Goal: Task Accomplishment & Management: Use online tool/utility

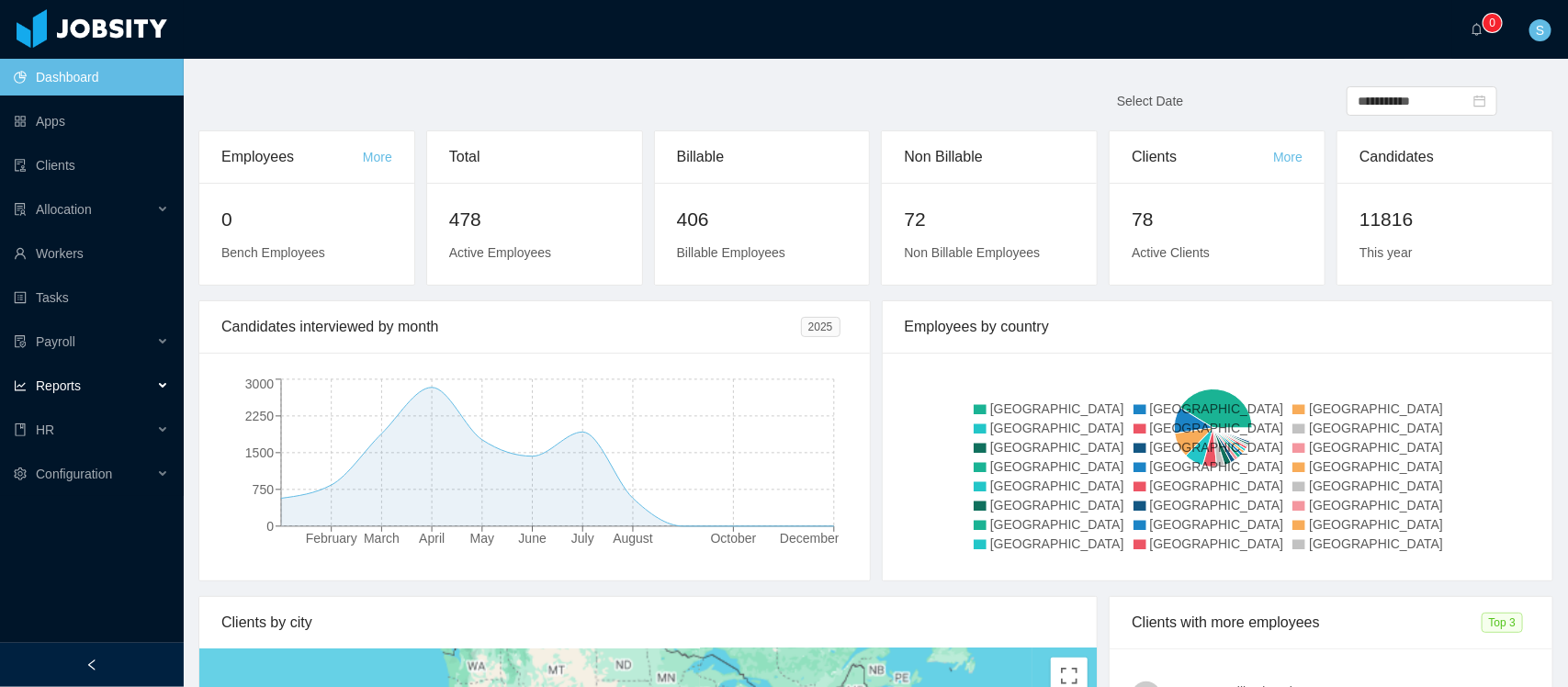
click at [94, 386] on div "Reports" at bounding box center [91, 386] width 183 height 37
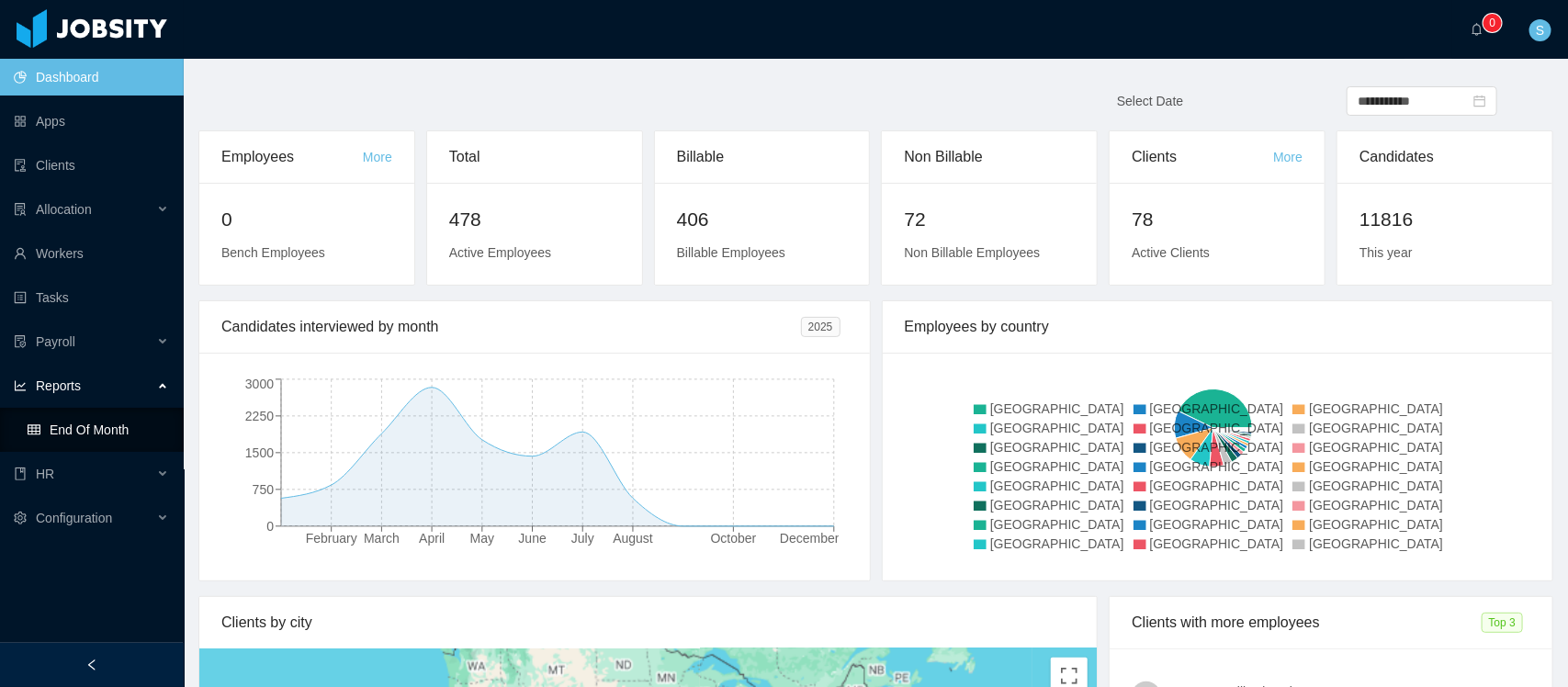
click at [90, 419] on link "End Of Month" at bounding box center [98, 429] width 142 height 37
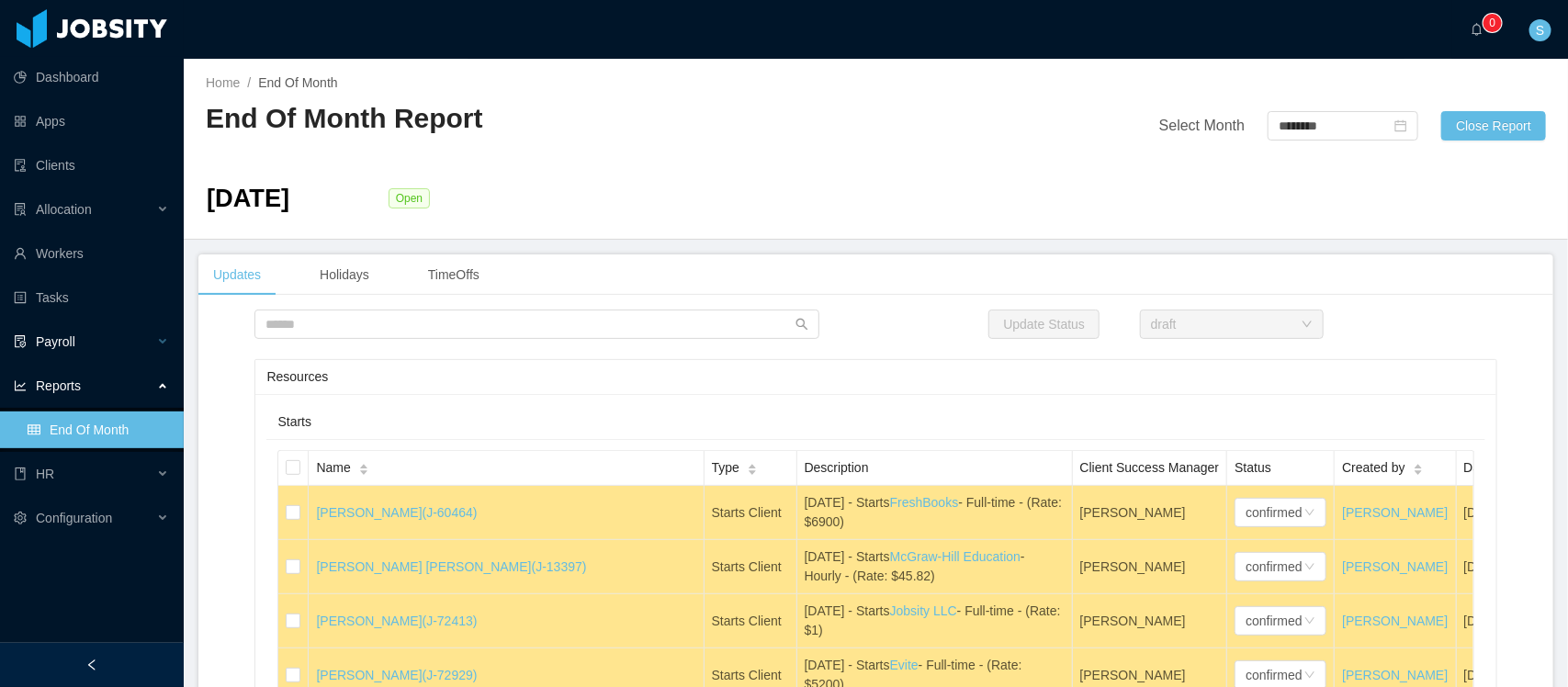
click at [168, 347] on div "Payroll" at bounding box center [91, 341] width 183 height 37
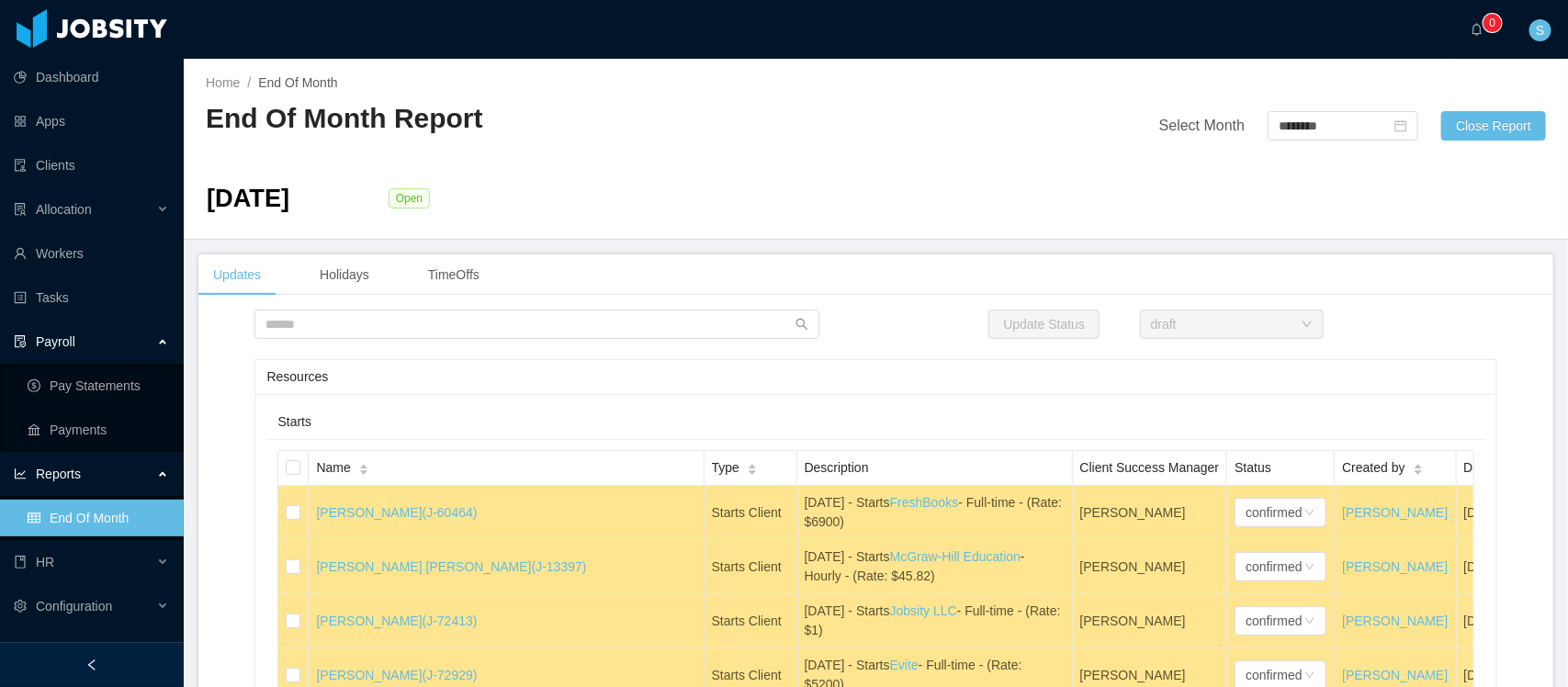
click at [144, 342] on div "Payroll" at bounding box center [91, 341] width 183 height 37
click at [90, 369] on link "Pay Statements" at bounding box center [98, 386] width 142 height 37
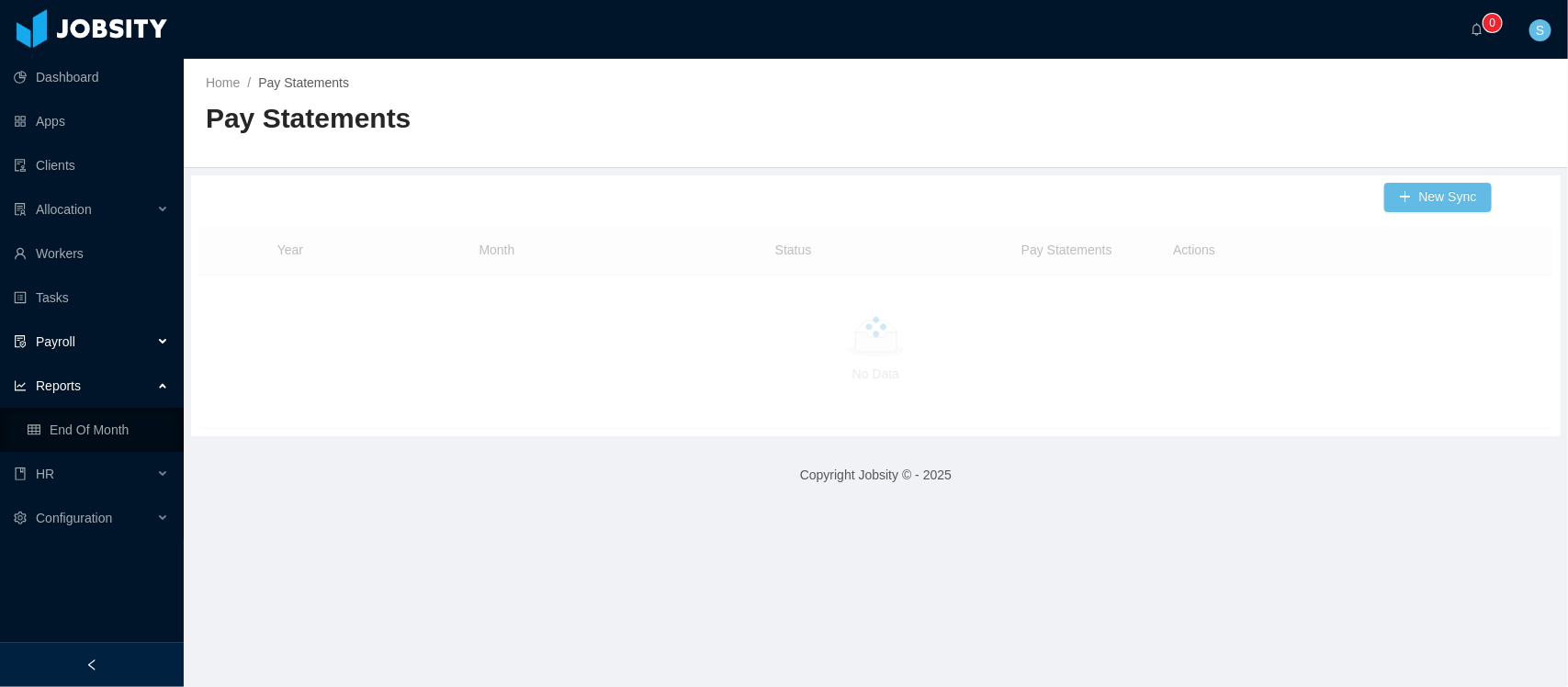
click at [135, 351] on div "Payroll" at bounding box center [91, 341] width 183 height 37
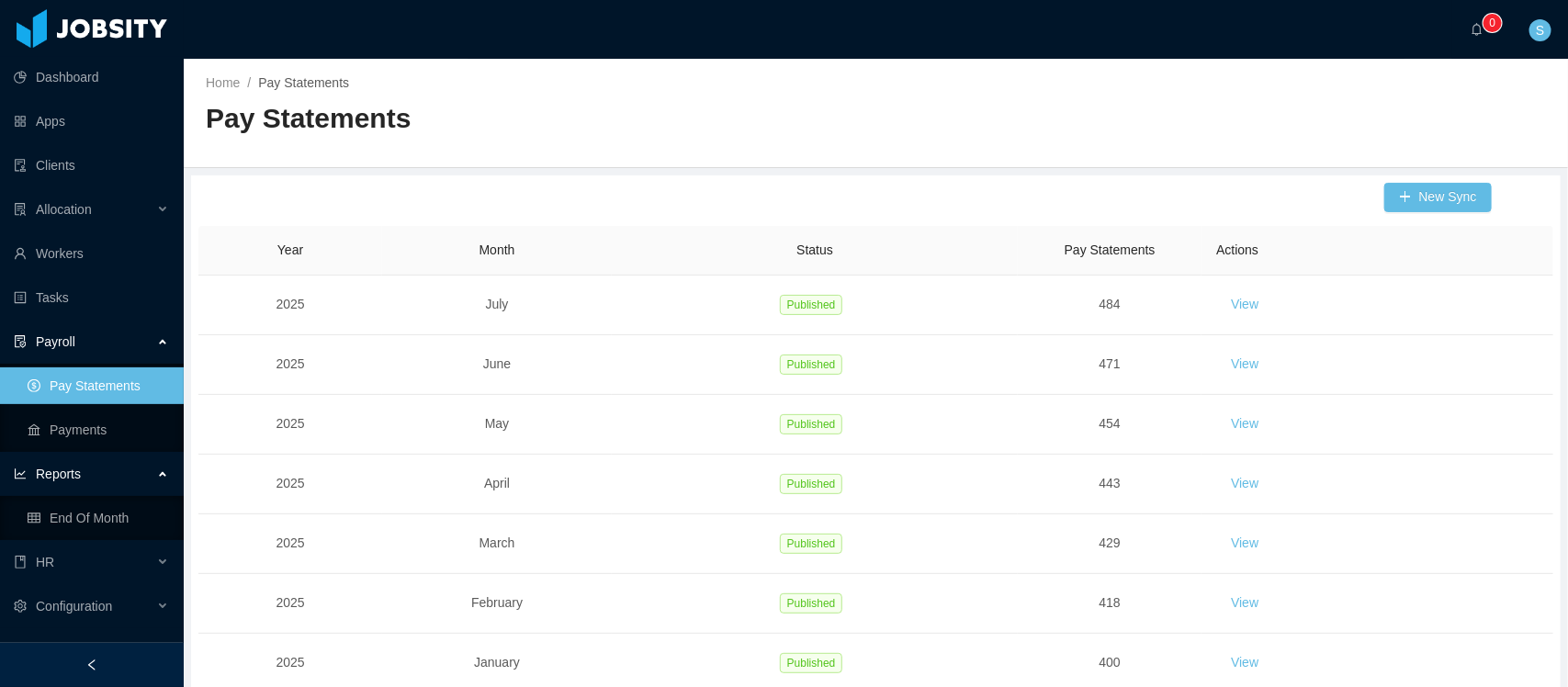
click at [87, 395] on link "Pay Statements" at bounding box center [98, 386] width 142 height 37
click at [1254, 198] on button "New Sync" at bounding box center [1438, 197] width 107 height 30
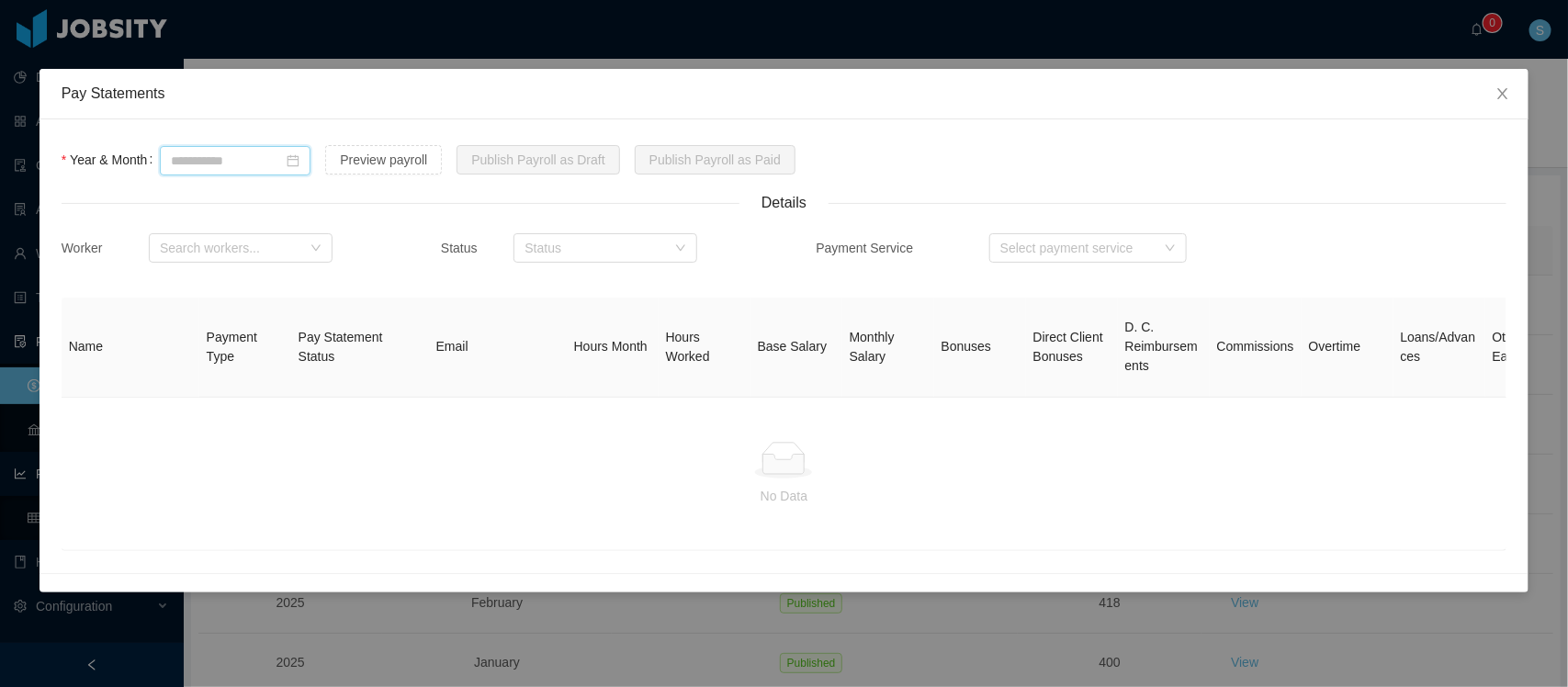
click at [281, 166] on input at bounding box center [235, 161] width 151 height 30
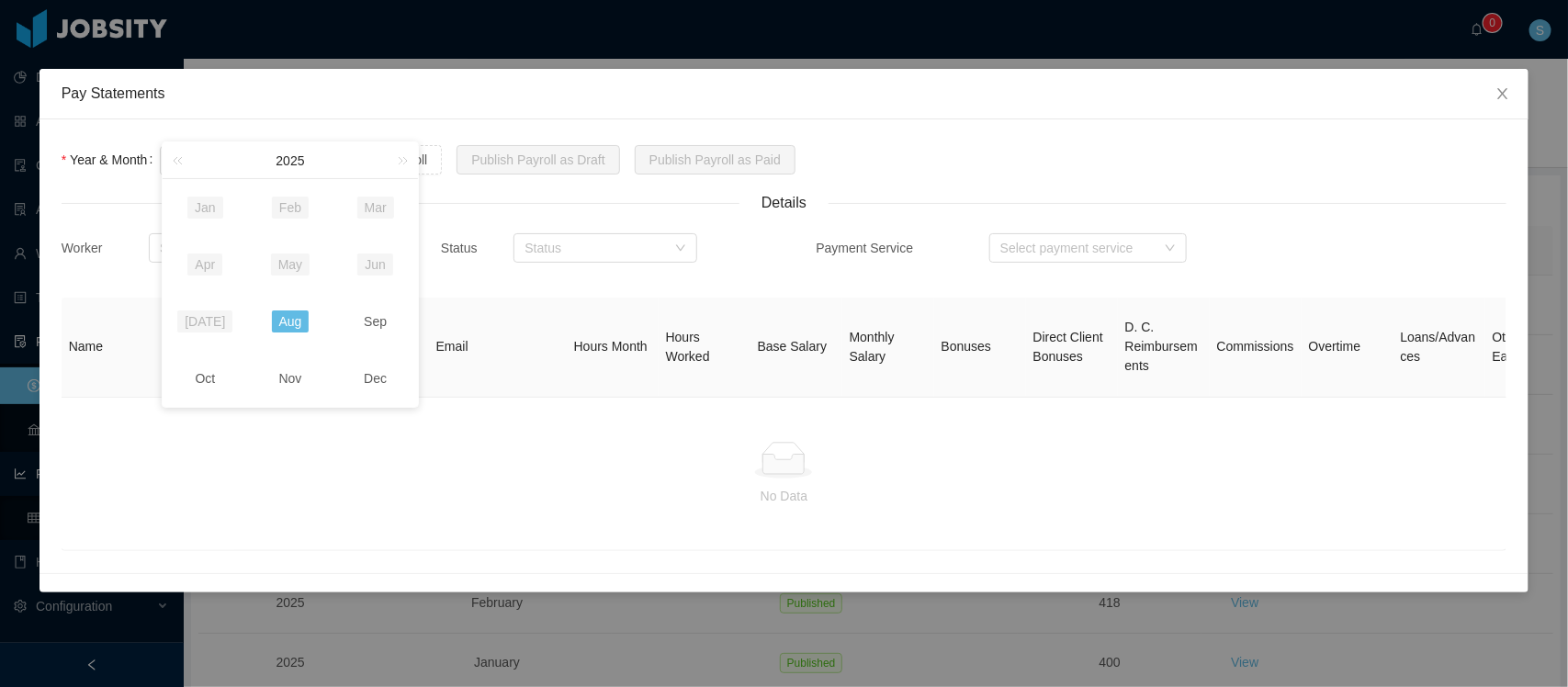
click at [301, 323] on link "Aug" at bounding box center [291, 321] width 38 height 22
type input "*******"
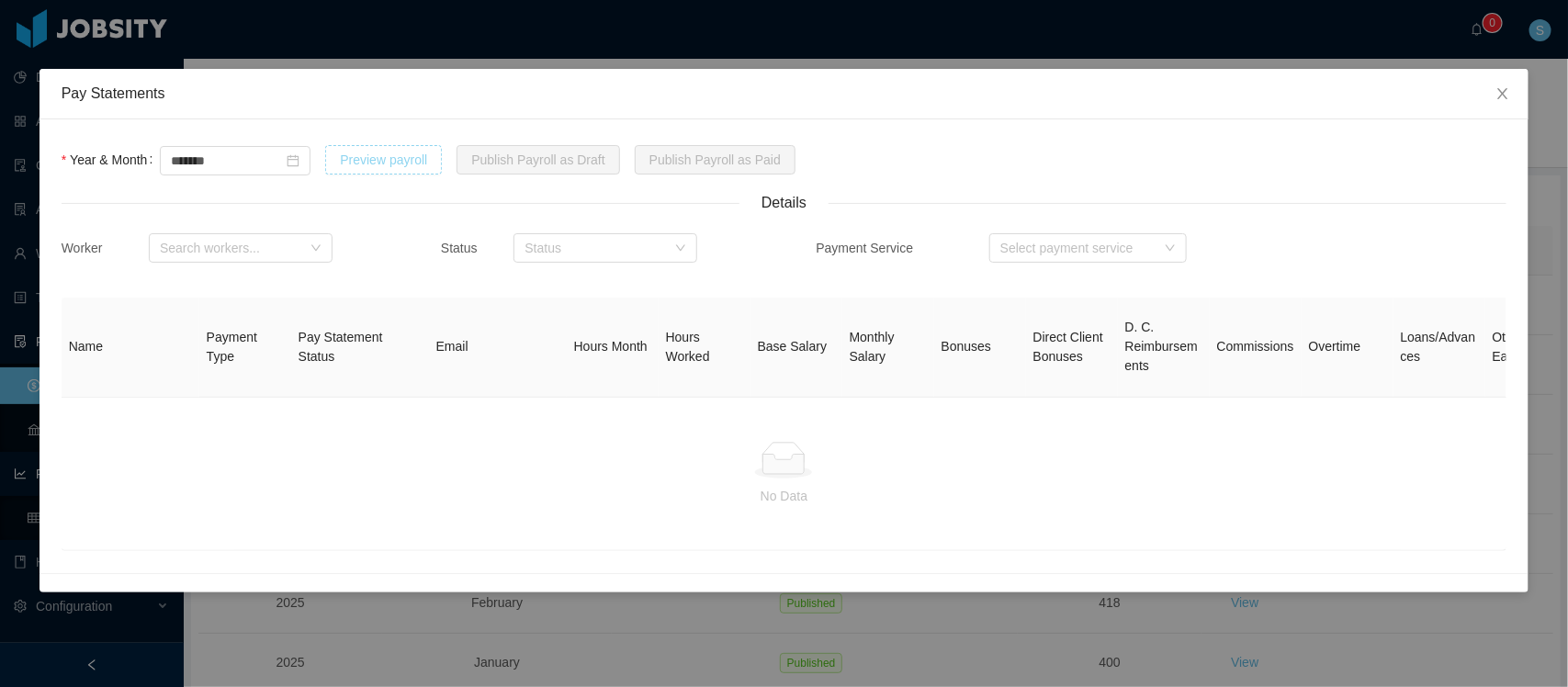
click at [377, 161] on button "Preview payroll" at bounding box center [384, 160] width 117 height 30
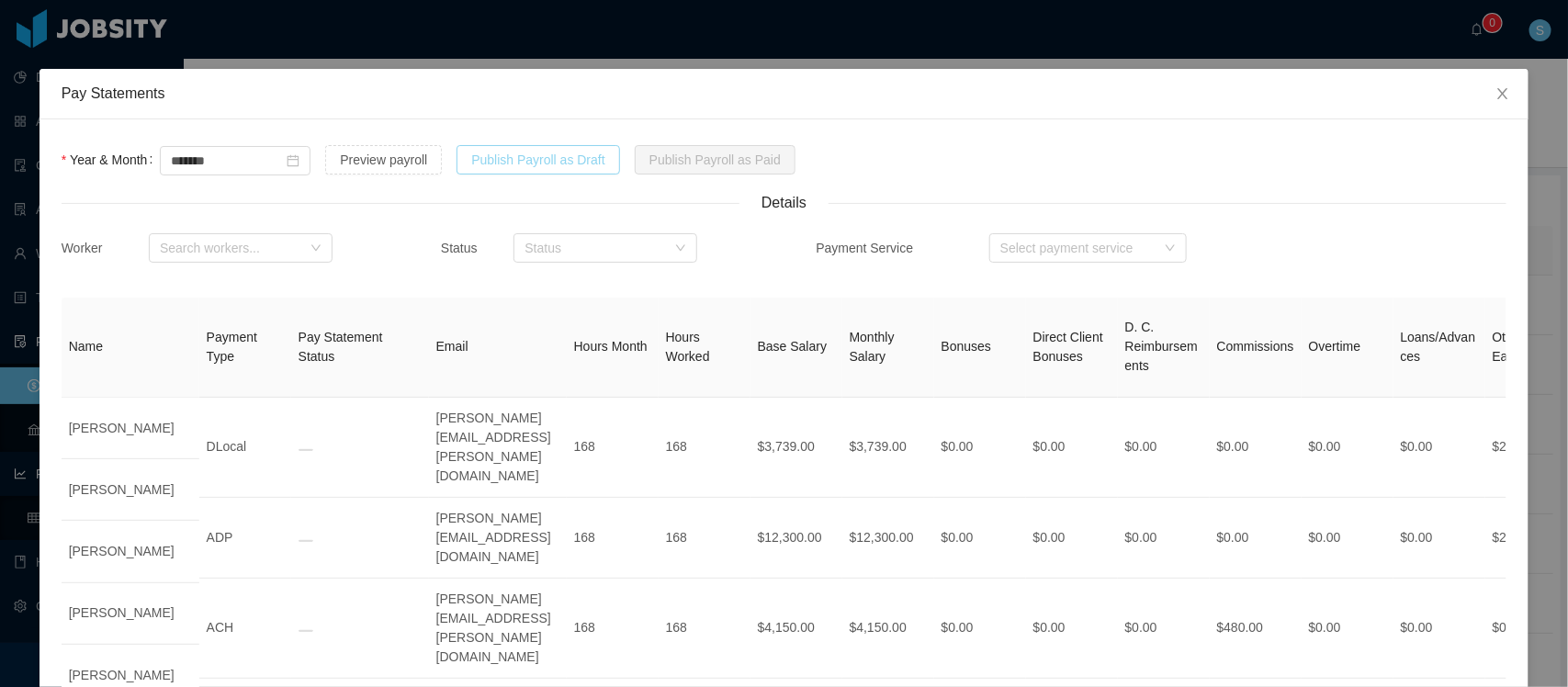
click at [567, 164] on button "Publish Payroll as Draft" at bounding box center [538, 160] width 164 height 30
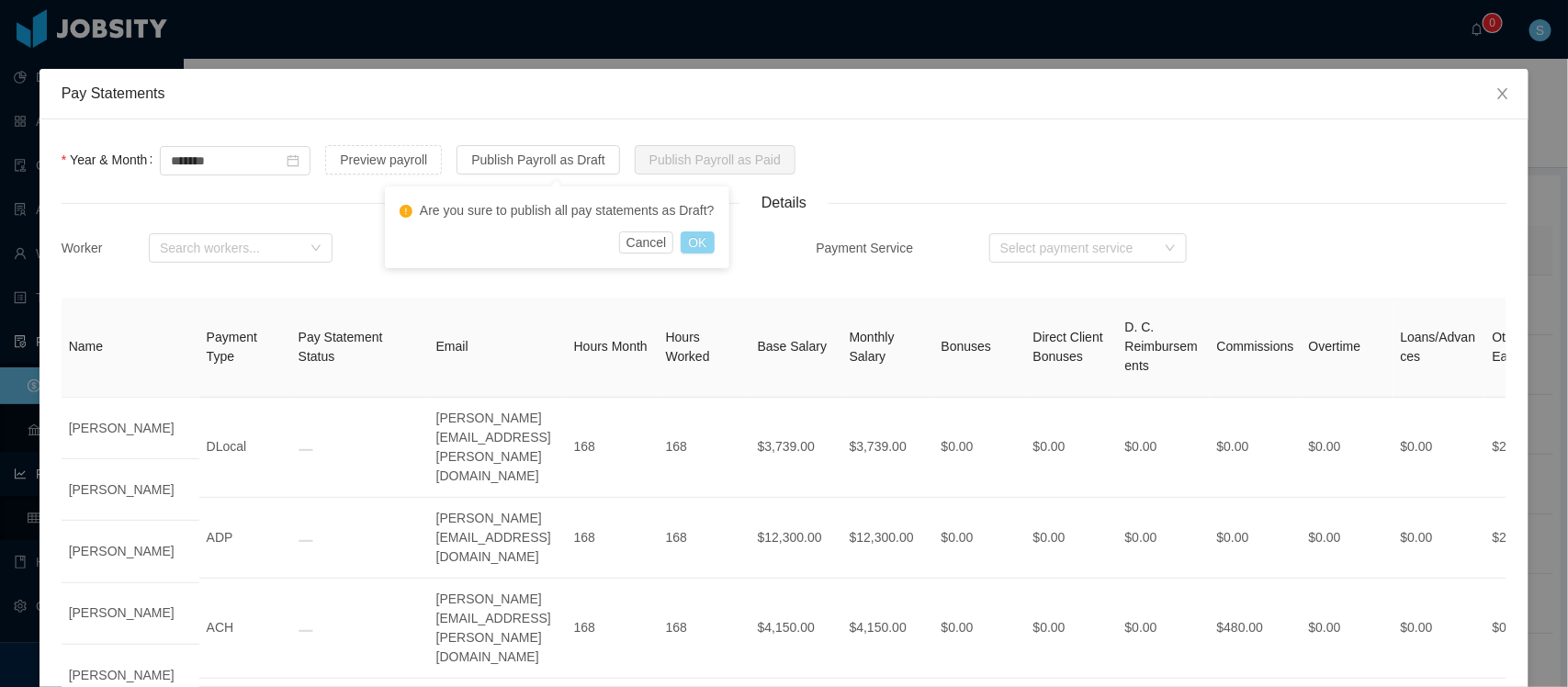
click at [693, 251] on button "OK" at bounding box center [696, 242] width 33 height 22
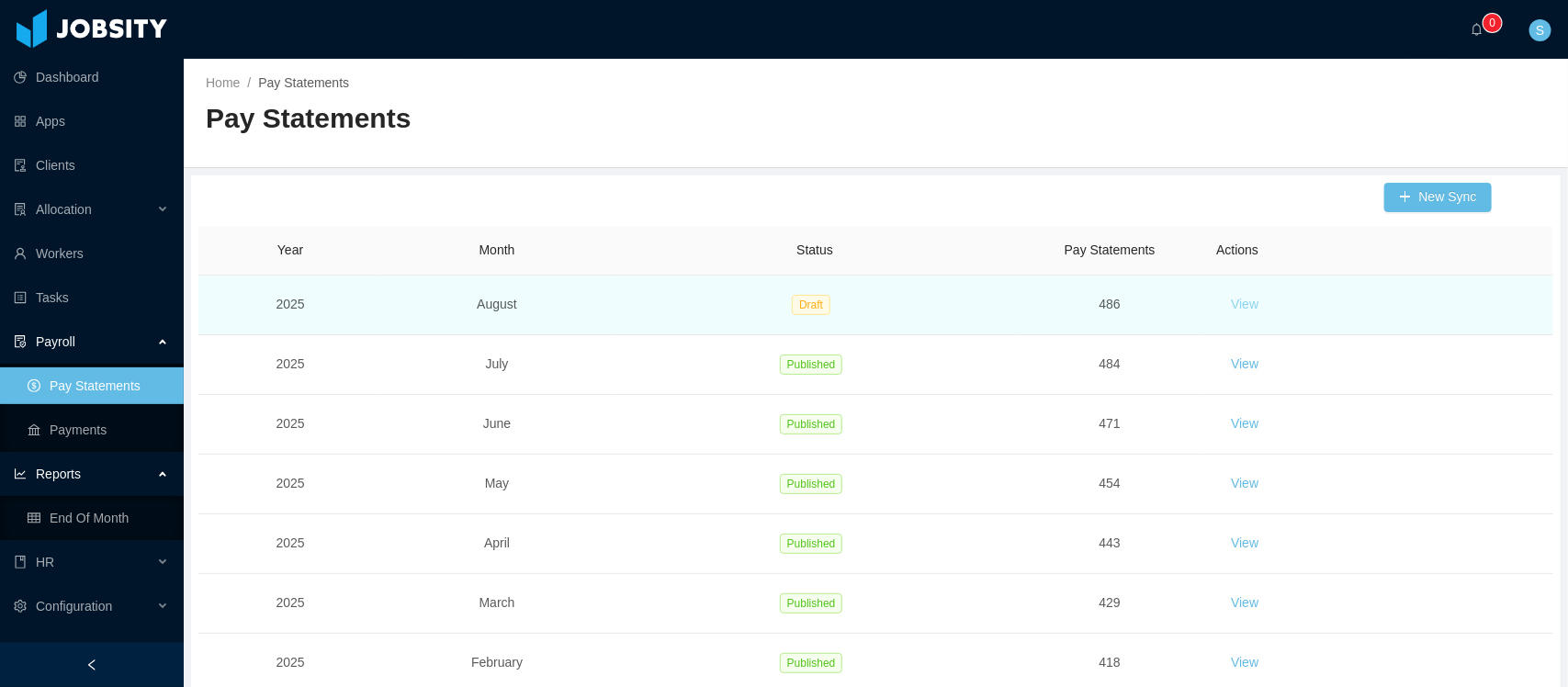
click at [1246, 299] on button "View" at bounding box center [1244, 305] width 57 height 30
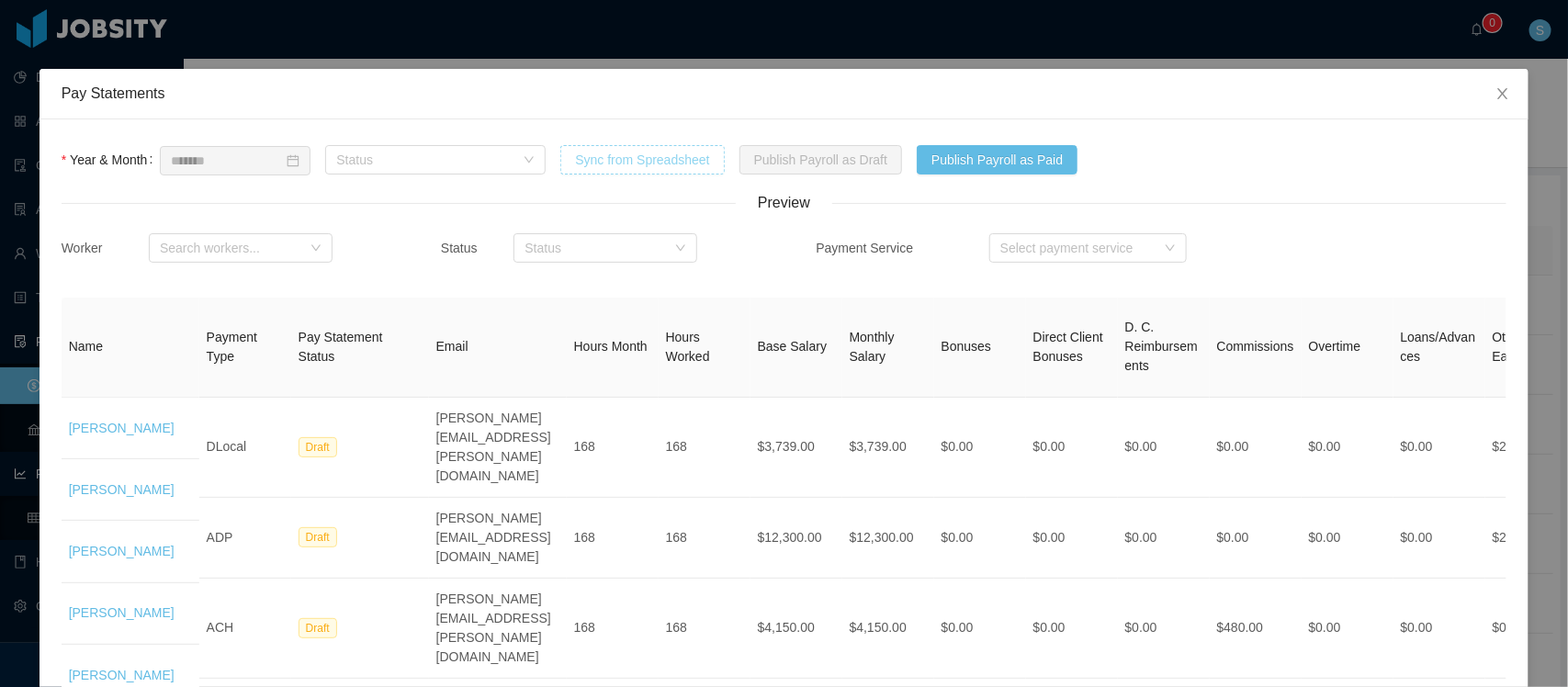
click at [640, 153] on button "Sync from Spreadsheet" at bounding box center [642, 160] width 164 height 30
